Goal: Information Seeking & Learning: Understand process/instructions

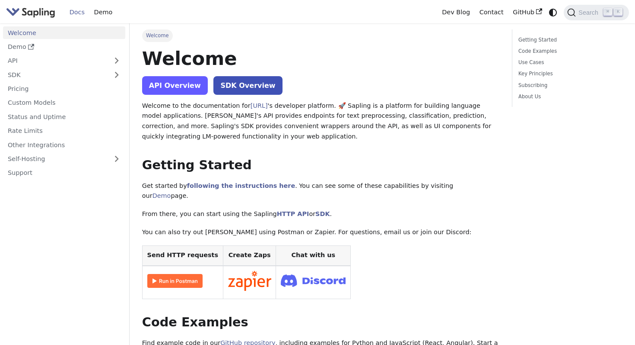
click at [182, 83] on link "API Overview" at bounding box center [175, 85] width 66 height 19
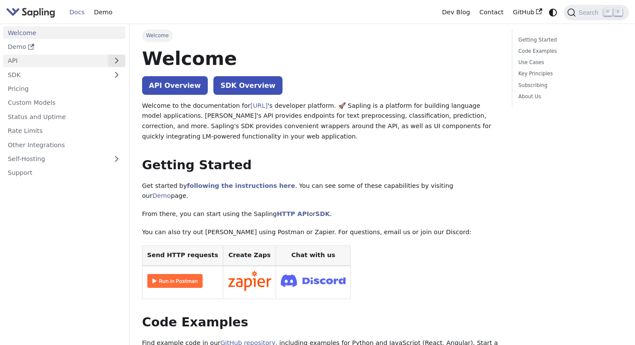
click at [118, 64] on button "Expand sidebar category 'API'" at bounding box center [116, 60] width 17 height 13
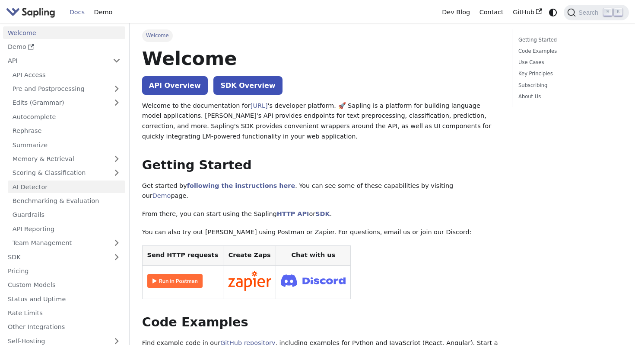
click at [85, 188] on link "AI Detector" at bounding box center [67, 186] width 118 height 13
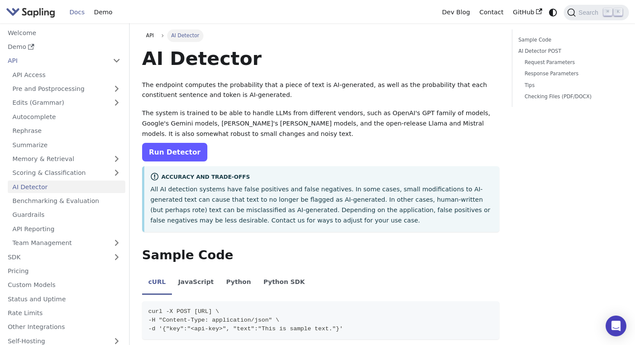
click at [176, 149] on link "Run Detector" at bounding box center [174, 152] width 65 height 19
